Goal: Navigation & Orientation: Understand site structure

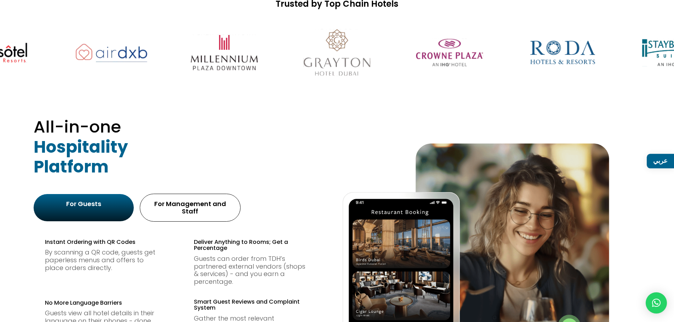
scroll to position [283, 0]
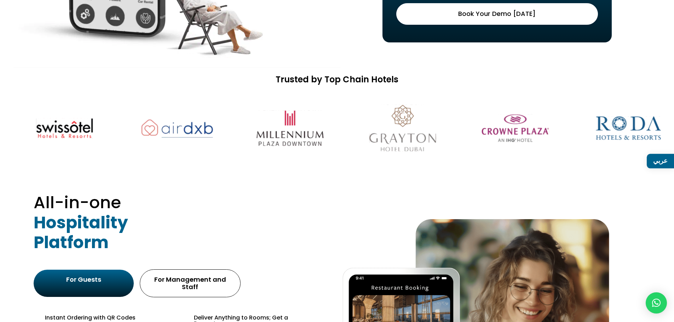
drag, startPoint x: 128, startPoint y: 128, endPoint x: 590, endPoint y: 120, distance: 462.4
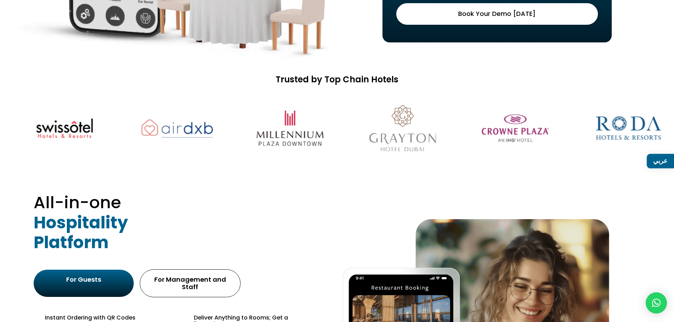
click at [335, 119] on img at bounding box center [289, 128] width 89 height 56
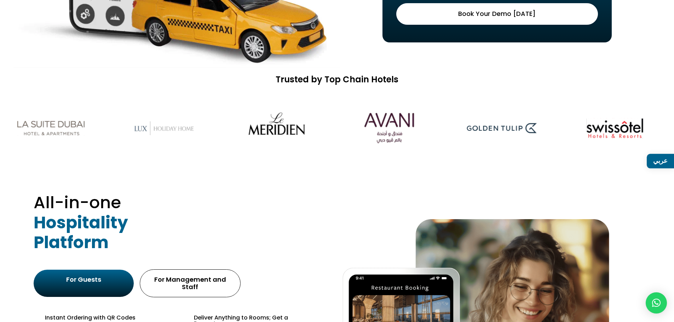
drag, startPoint x: 183, startPoint y: 124, endPoint x: 621, endPoint y: 103, distance: 438.4
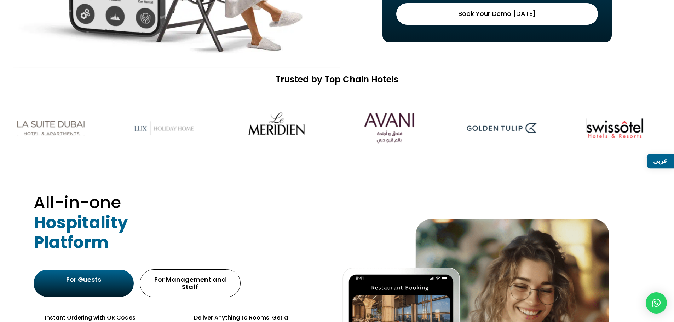
click at [619, 103] on div at bounding box center [337, 128] width 674 height 77
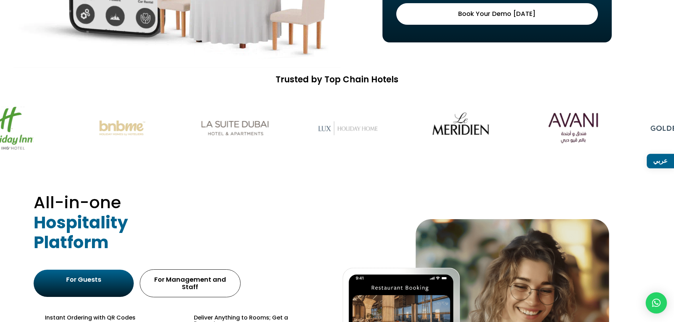
drag, startPoint x: 208, startPoint y: 124, endPoint x: 523, endPoint y: 115, distance: 315.7
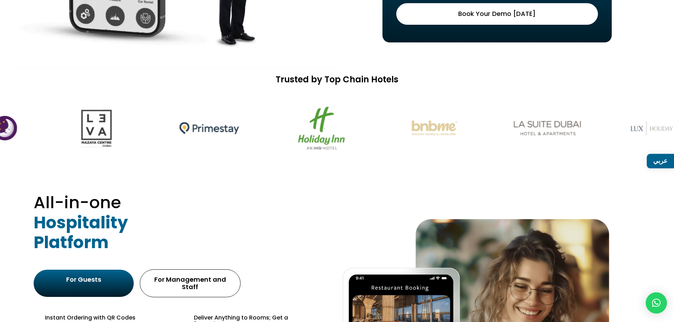
drag, startPoint x: 438, startPoint y: 128, endPoint x: 348, endPoint y: 128, distance: 89.8
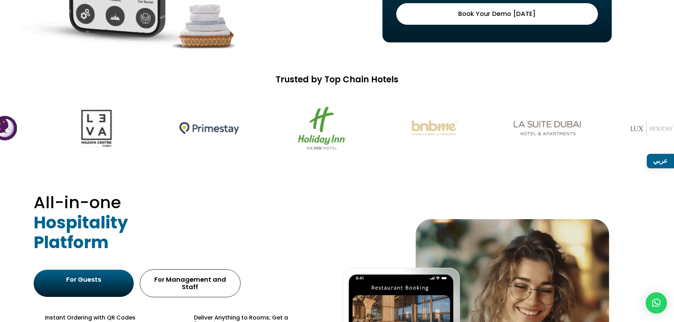
click at [390, 128] on img at bounding box center [434, 128] width 89 height 56
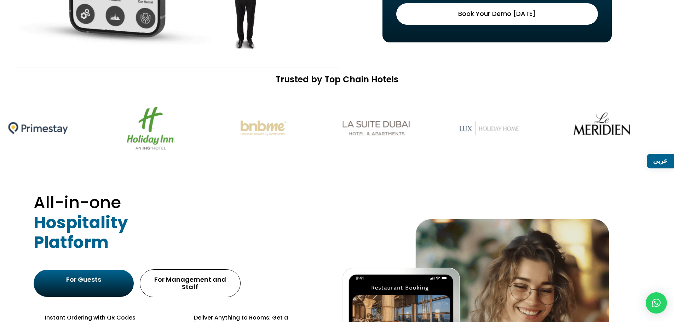
drag, startPoint x: 326, startPoint y: 128, endPoint x: 253, endPoint y: 128, distance: 73.2
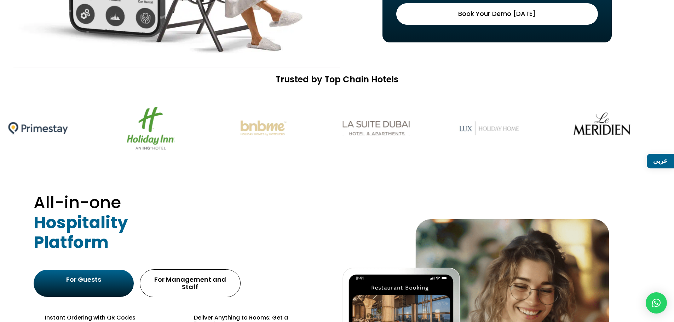
click at [274, 128] on div at bounding box center [337, 128] width 674 height 77
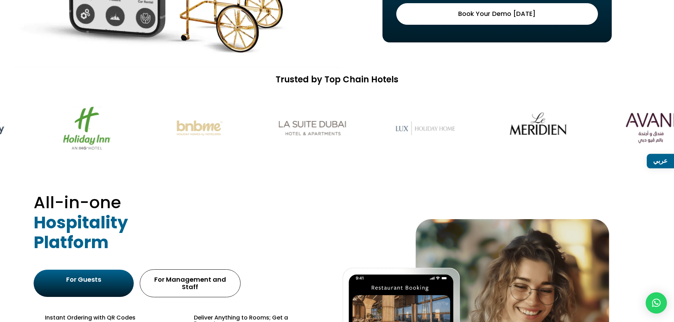
drag, startPoint x: 401, startPoint y: 126, endPoint x: 256, endPoint y: 128, distance: 145.4
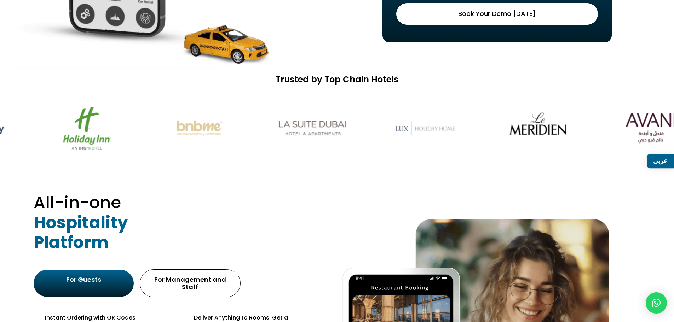
click at [381, 128] on img at bounding box center [425, 128] width 89 height 56
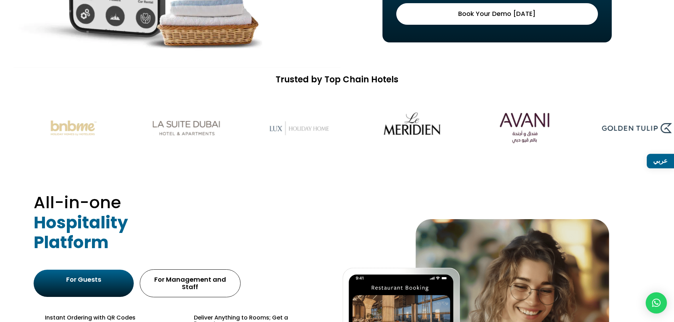
drag, startPoint x: 432, startPoint y: 127, endPoint x: 267, endPoint y: 130, distance: 164.5
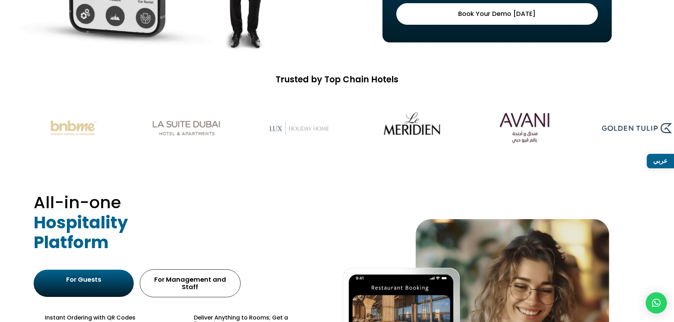
click at [367, 130] on img at bounding box center [411, 128] width 89 height 56
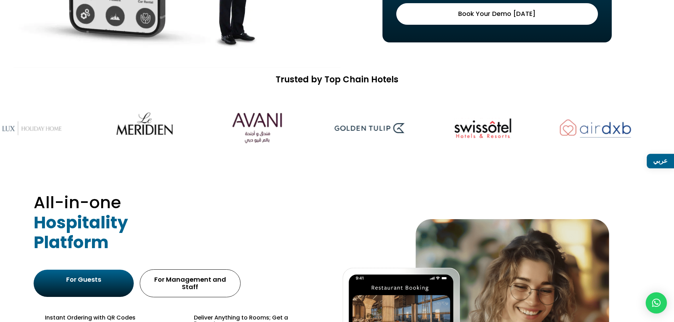
drag, startPoint x: 404, startPoint y: 127, endPoint x: 172, endPoint y: 132, distance: 231.7
click at [213, 131] on img at bounding box center [257, 128] width 89 height 56
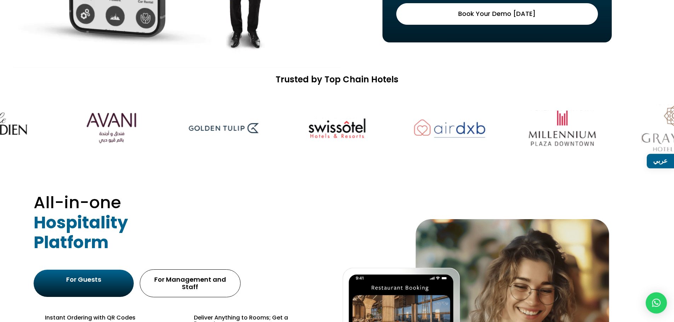
drag, startPoint x: 343, startPoint y: 128, endPoint x: 246, endPoint y: 128, distance: 97.3
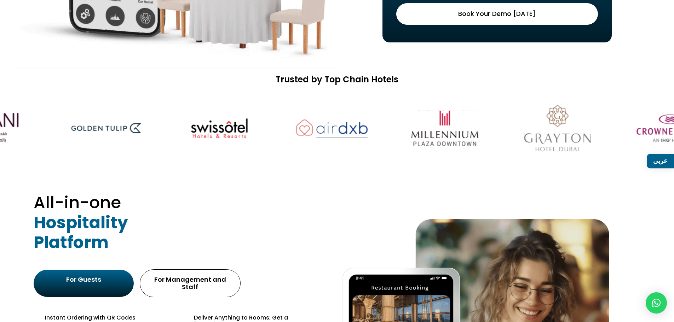
drag, startPoint x: 469, startPoint y: 127, endPoint x: 346, endPoint y: 128, distance: 123.4
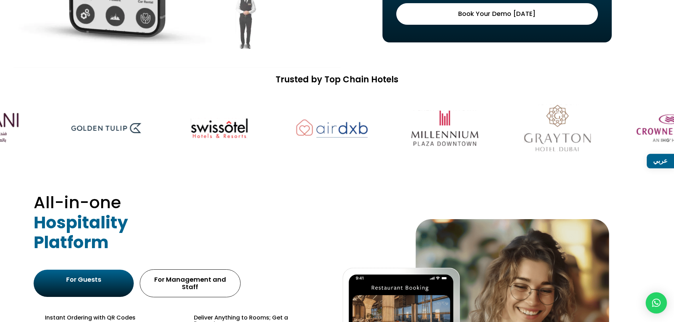
click at [400, 128] on img at bounding box center [444, 128] width 89 height 56
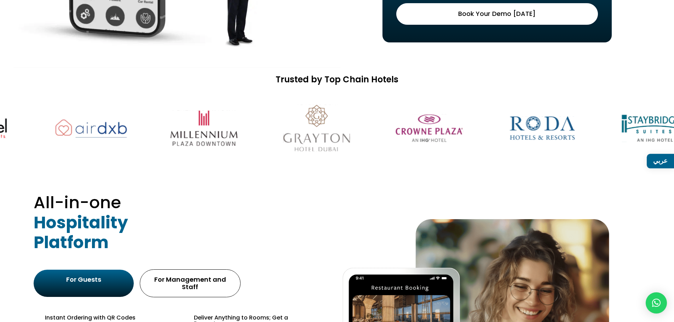
drag, startPoint x: 435, startPoint y: 129, endPoint x: 371, endPoint y: 129, distance: 63.3
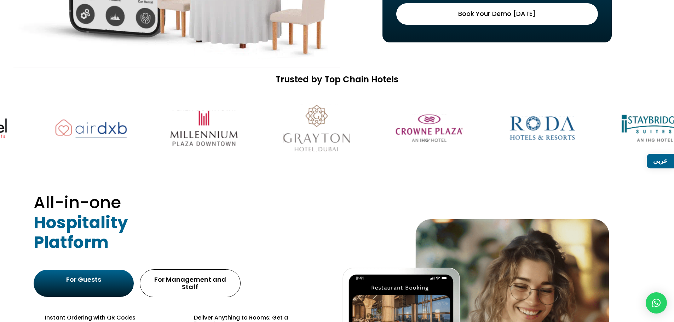
click at [385, 129] on img at bounding box center [429, 128] width 89 height 56
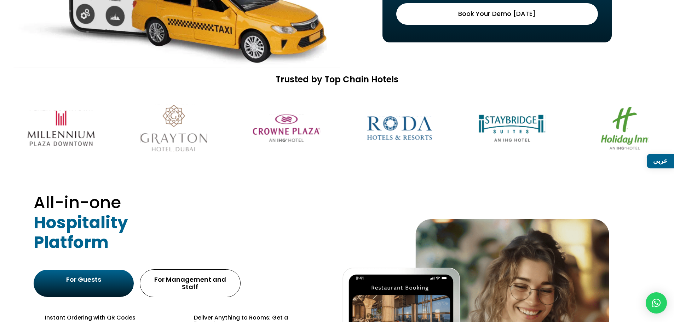
drag, startPoint x: 447, startPoint y: 132, endPoint x: 380, endPoint y: 132, distance: 66.5
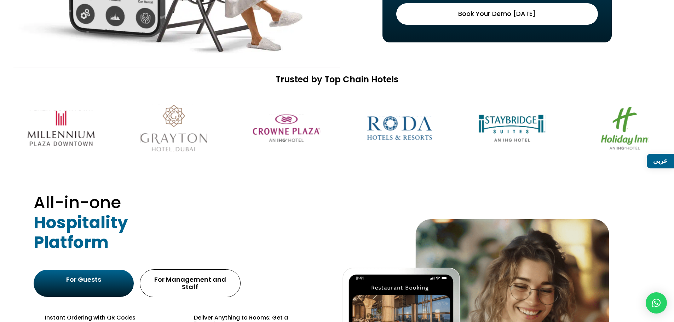
click at [409, 132] on img at bounding box center [399, 128] width 89 height 56
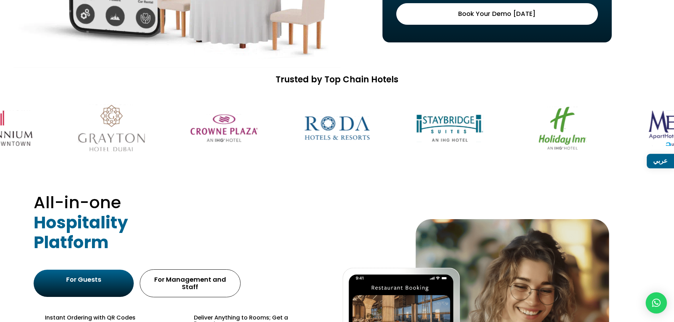
drag, startPoint x: 460, startPoint y: 132, endPoint x: 353, endPoint y: 134, distance: 107.2
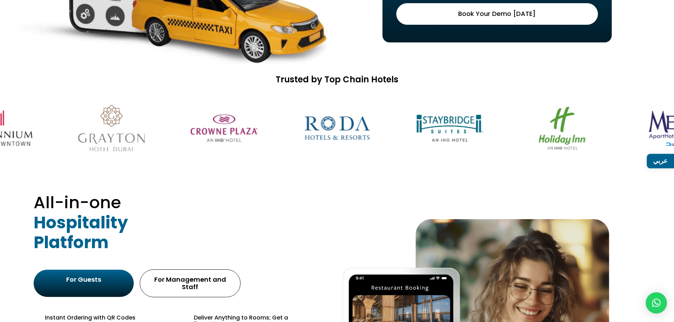
click at [388, 133] on div at bounding box center [337, 128] width 674 height 77
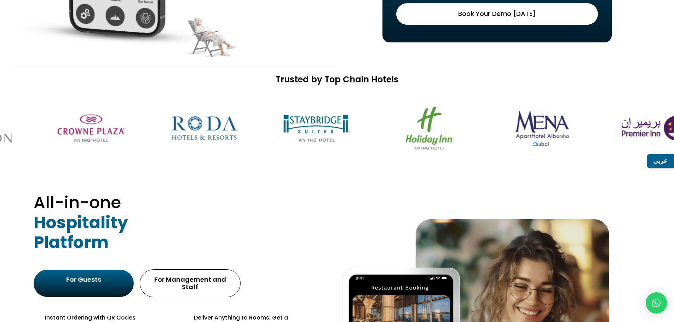
drag, startPoint x: 542, startPoint y: 121, endPoint x: 303, endPoint y: 128, distance: 238.9
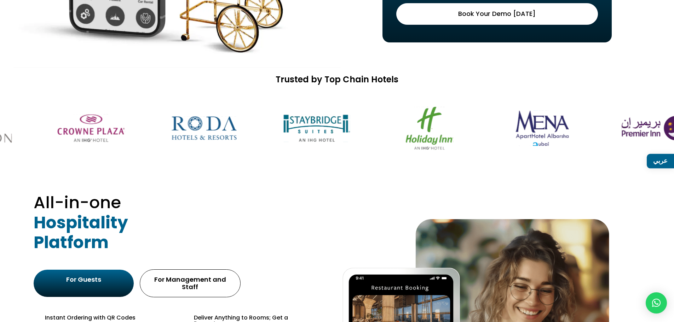
click at [497, 128] on img at bounding box center [541, 128] width 89 height 56
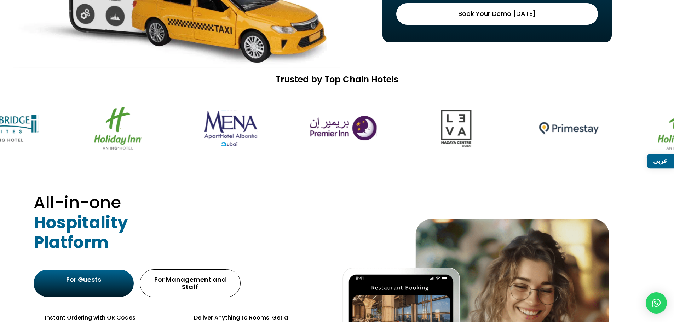
drag, startPoint x: 549, startPoint y: 130, endPoint x: 342, endPoint y: 136, distance: 207.0
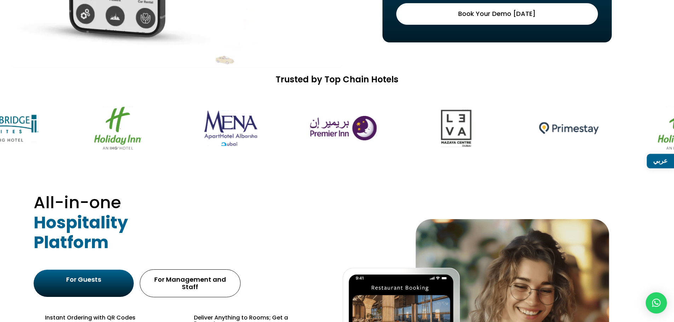
click at [411, 135] on img at bounding box center [455, 128] width 89 height 56
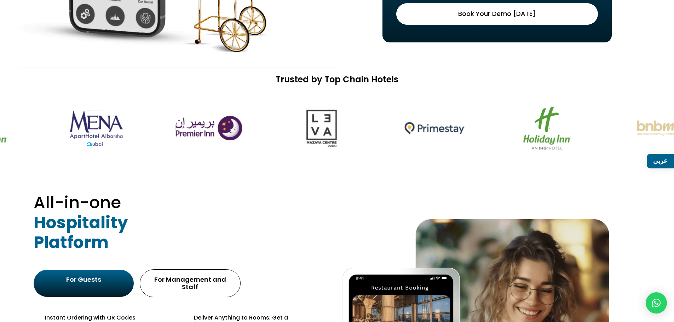
drag, startPoint x: 555, startPoint y: 132, endPoint x: 331, endPoint y: 141, distance: 224.1
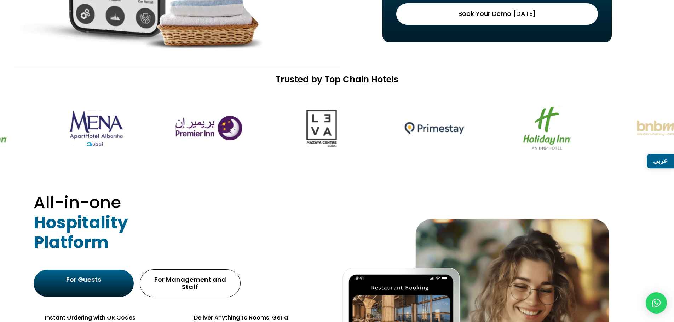
click at [502, 138] on img at bounding box center [546, 128] width 89 height 56
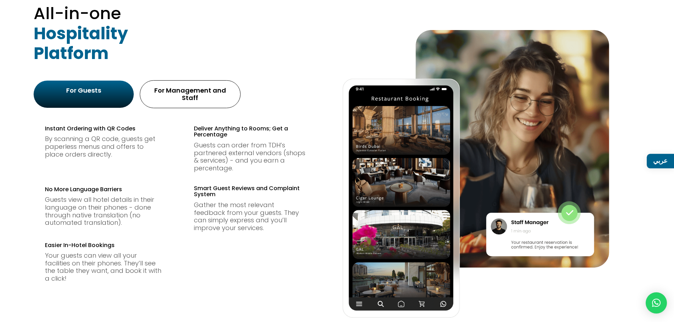
scroll to position [460, 0]
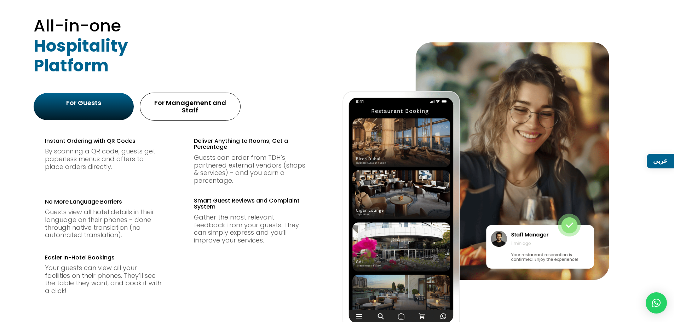
click at [194, 108] on div "For Management and Staff" at bounding box center [190, 106] width 91 height 19
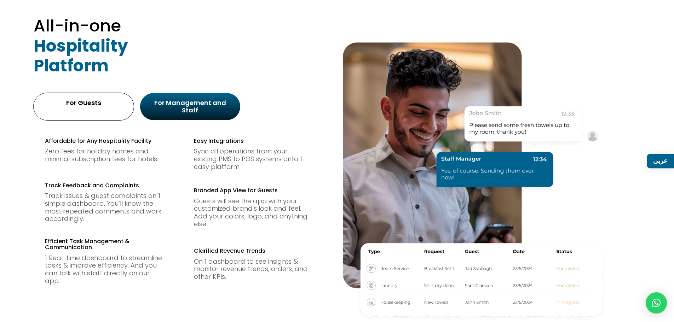
click at [81, 109] on div "For Guests" at bounding box center [83, 107] width 101 height 28
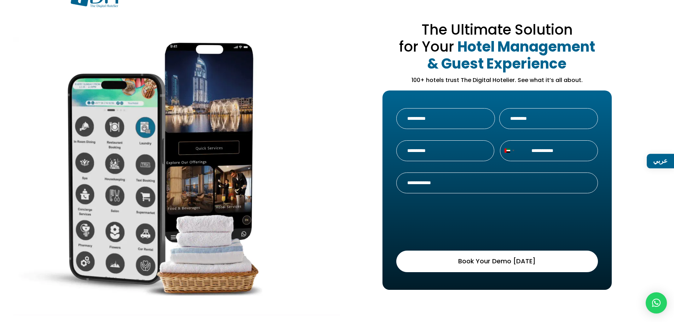
scroll to position [0, 0]
